Goal: Use online tool/utility: Utilize a website feature to perform a specific function

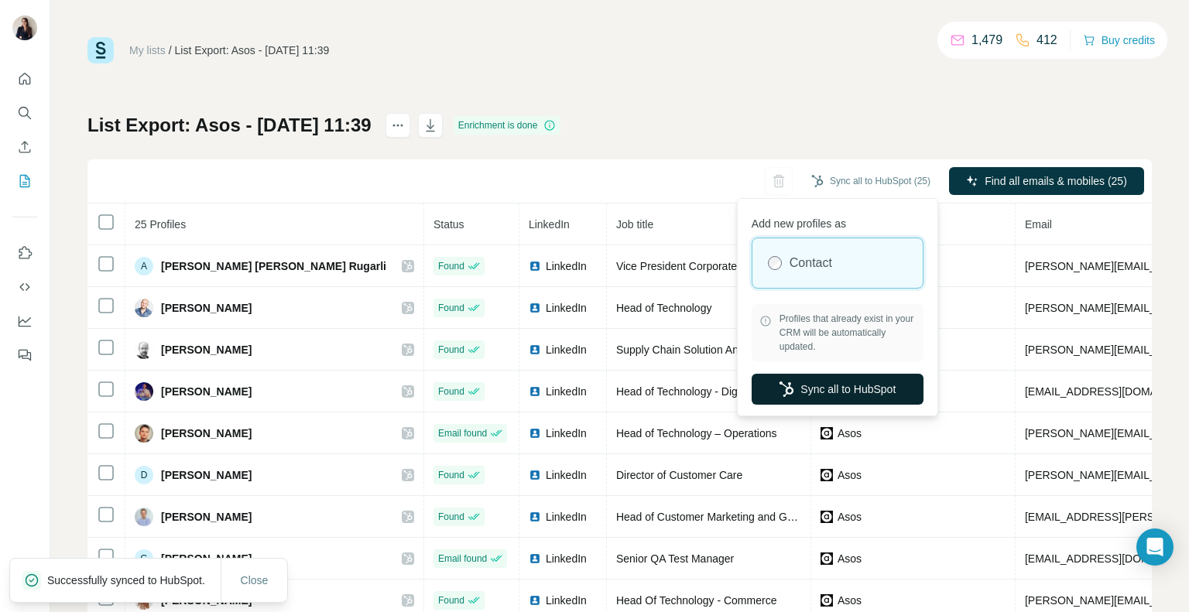
click at [827, 393] on button "Sync all to HubSpot" at bounding box center [838, 389] width 172 height 31
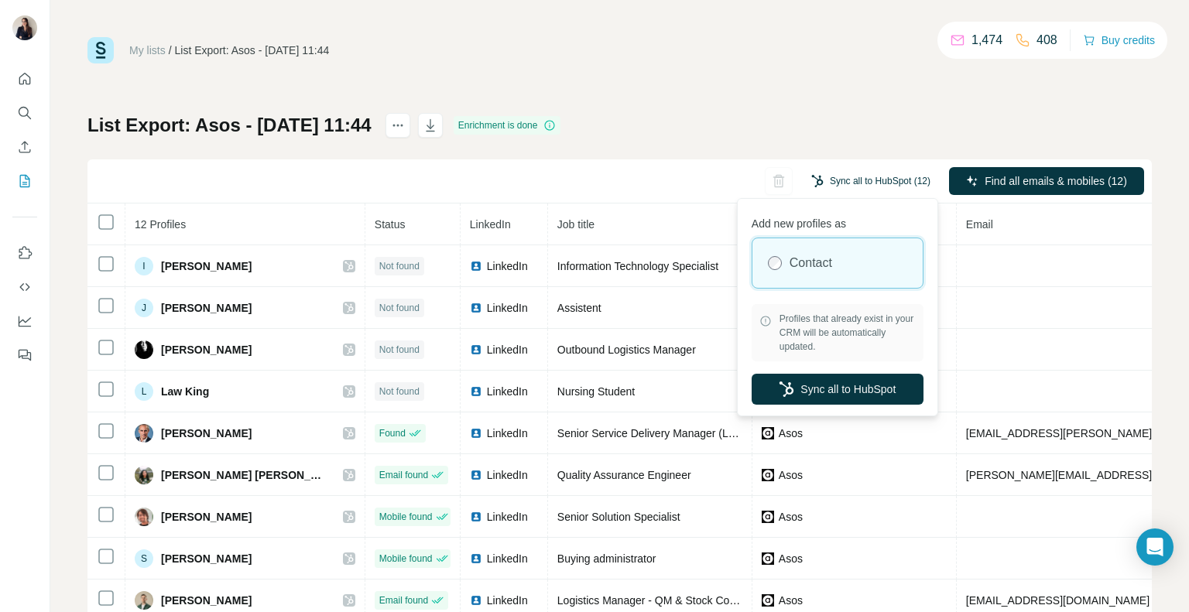
click at [841, 177] on button "Sync all to HubSpot (12)" at bounding box center [870, 181] width 141 height 23
